Goal: Task Accomplishment & Management: Manage account settings

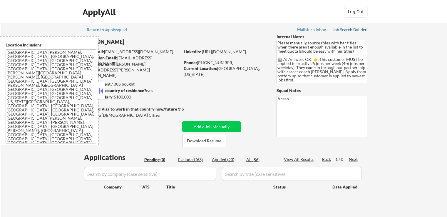
click at [344, 31] on div "Job Search Builder" at bounding box center [350, 30] width 34 height 4
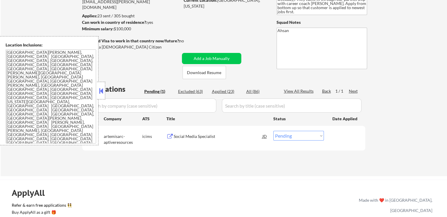
scroll to position [118, 0]
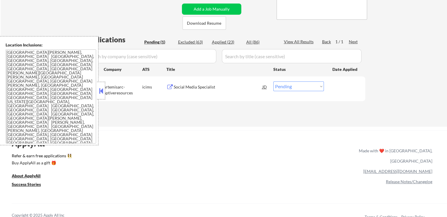
click at [198, 88] on div "Social Media Specialist" at bounding box center [218, 87] width 89 height 6
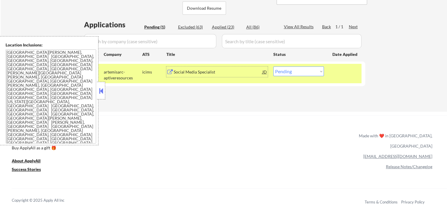
scroll to position [147, 0]
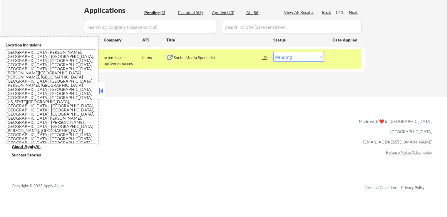
click at [252, 11] on div "All (86)" at bounding box center [260, 13] width 29 height 6
select select ""applied""
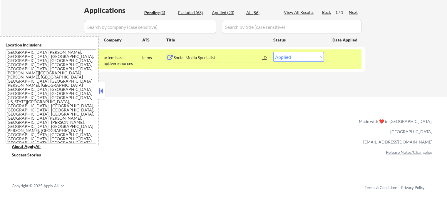
select select ""applied""
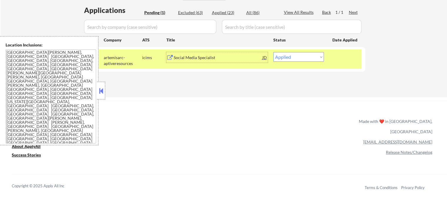
select select ""applied""
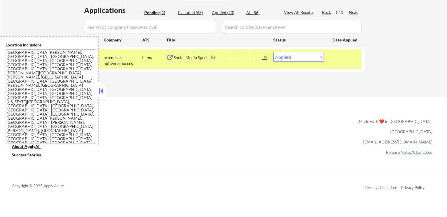
select select ""applied""
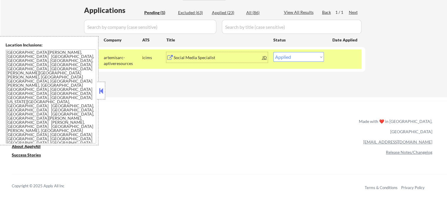
select select ""applied""
select select ""excluded__salary_""
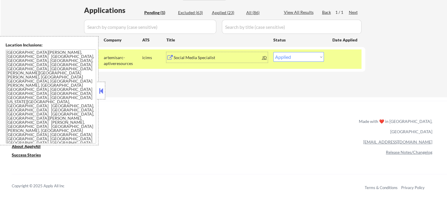
select select ""excluded__salary_""
select select ""excluded__expired_""
select select ""excluded__location_""
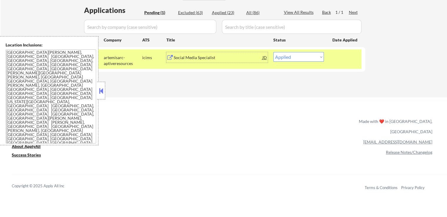
select select ""excluded__location_""
select select ""excluded""
select select ""excluded__expired_""
select select ""excluded""
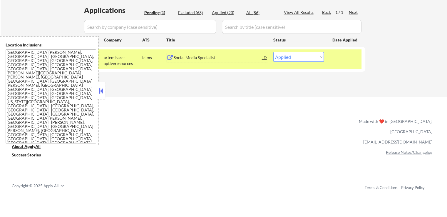
select select ""excluded__salary_""
select select ""excluded__location_""
select select ""excluded__expired_""
select select ""excluded__location_""
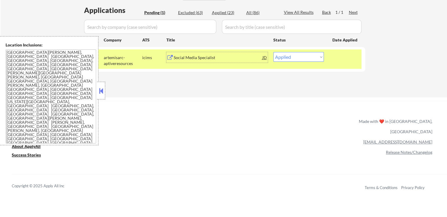
select select ""excluded__location_""
select select ""excluded__expired_""
select select ""excluded__salary_""
select select ""excluded__expired_""
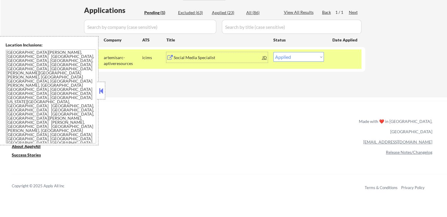
select select ""excluded__bad_match_""
select select ""excluded__salary_""
select select ""excluded__expired_""
select select ""excluded__salary_""
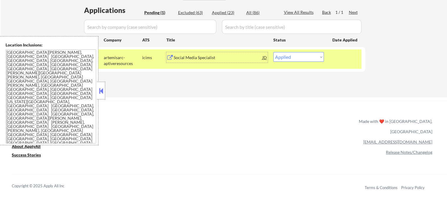
select select ""excluded__salary_""
select select ""excluded__bad_match_""
select select ""excluded__location_""
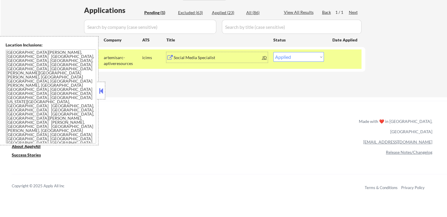
select select ""excluded__expired_""
select select ""excluded__location_""
select select ""excluded__expired_""
select select ""excluded__location_""
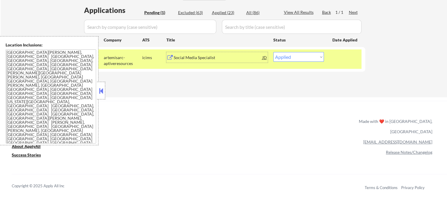
select select ""excluded__expired_""
select select ""excluded__salary_""
select select ""excluded__bad_match_""
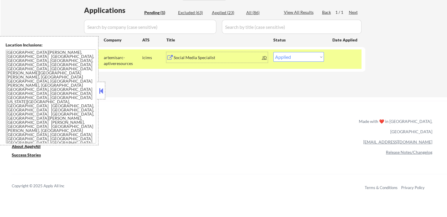
select select ""excluded__expired_""
select select ""excluded__location_""
select select ""excluded__bad_match_""
select select ""excluded__expired_""
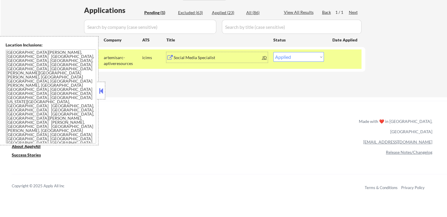
select select ""excluded__bad_match_""
select select ""excluded__salary_""
select select ""excluded__bad_match_""
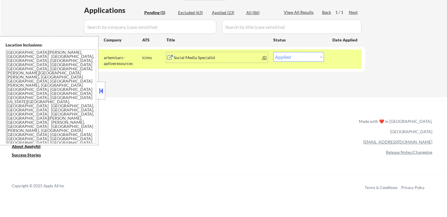
select select ""excluded__salary_""
select select ""excluded__expired_""
select select ""excluded__salary_""
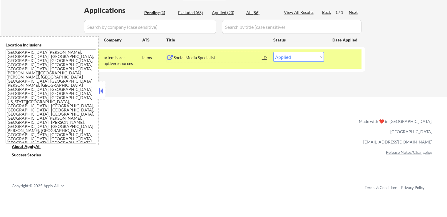
select select ""excluded__bad_match_""
select select ""excluded__salary_""
select select ""excluded__expired_""
select select ""excluded__salary_""
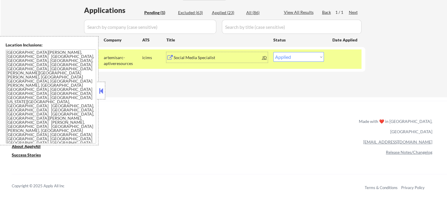
select select ""excluded__salary_""
select select ""excluded__bad_match_""
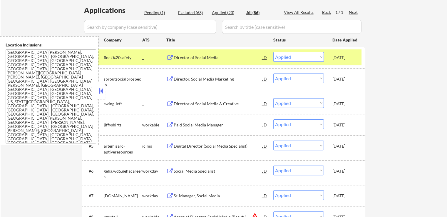
click at [161, 25] on input "input" at bounding box center [150, 27] width 132 height 14
paste input "artemisarc"
type input "artemisarc"
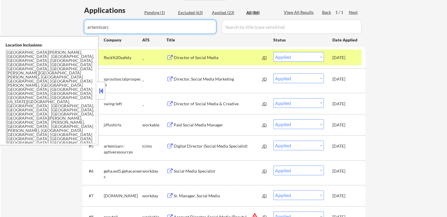
select select ""pending""
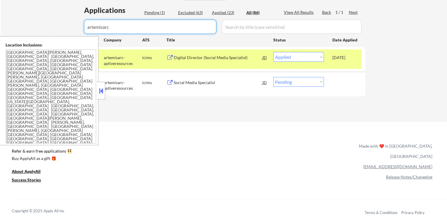
type input "artemisarc"
click at [156, 10] on div "Pending (1)" at bounding box center [158, 13] width 29 height 6
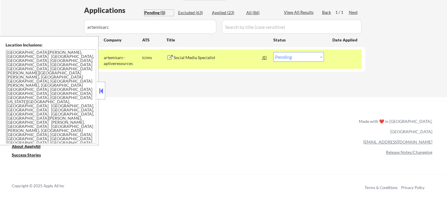
click at [288, 59] on select "Choose an option... Pending Applied Excluded (Questions) Excluded (Expired) Exc…" at bounding box center [298, 57] width 51 height 10
select select ""applied""
click at [273, 52] on select "Choose an option... Pending Applied Excluded (Questions) Excluded (Expired) Exc…" at bounding box center [298, 57] width 51 height 10
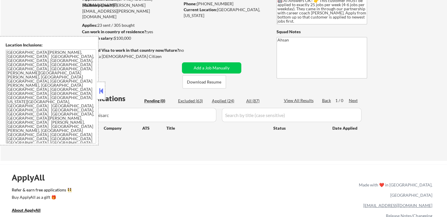
scroll to position [59, 0]
click at [256, 100] on div "All (87)" at bounding box center [260, 101] width 29 height 6
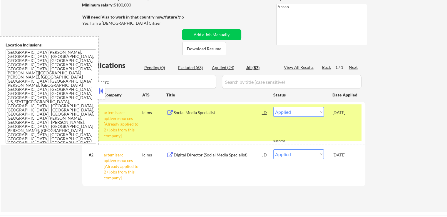
scroll to position [118, 0]
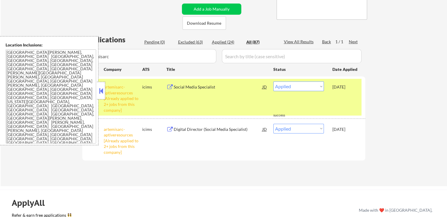
click at [153, 59] on input "input" at bounding box center [150, 56] width 132 height 14
paste input "artemisarcago-1"
drag, startPoint x: 94, startPoint y: 56, endPoint x: 73, endPoint y: 56, distance: 21.2
paste input "input"
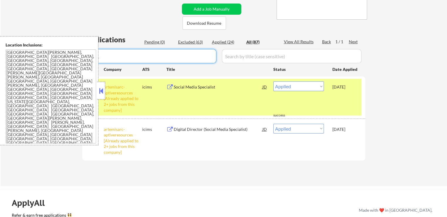
click at [100, 88] on button at bounding box center [101, 90] width 6 height 9
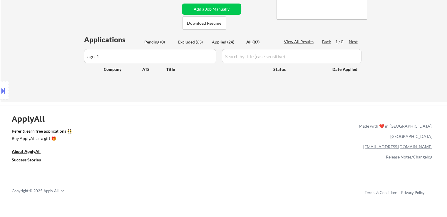
click at [132, 55] on input "input" at bounding box center [150, 56] width 132 height 14
type input "ago"
